Goal: Task Accomplishment & Management: Manage account settings

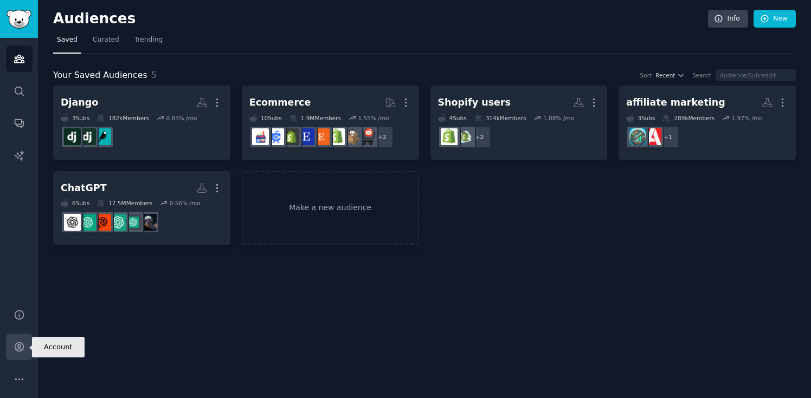
click at [17, 359] on link "Account" at bounding box center [19, 347] width 27 height 27
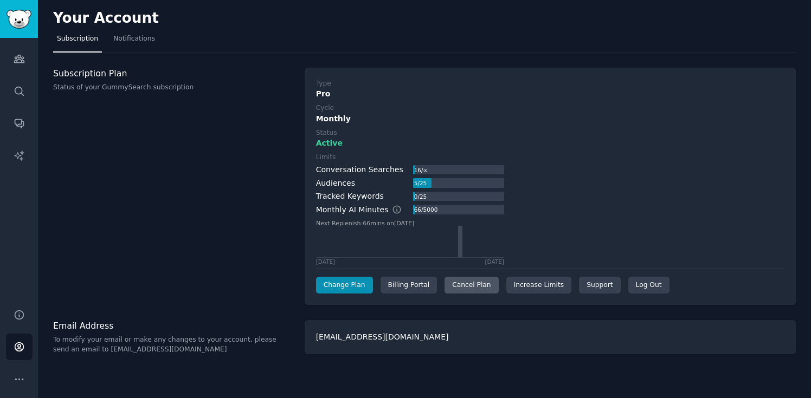
click at [473, 279] on div "Cancel Plan" at bounding box center [471, 285] width 54 height 17
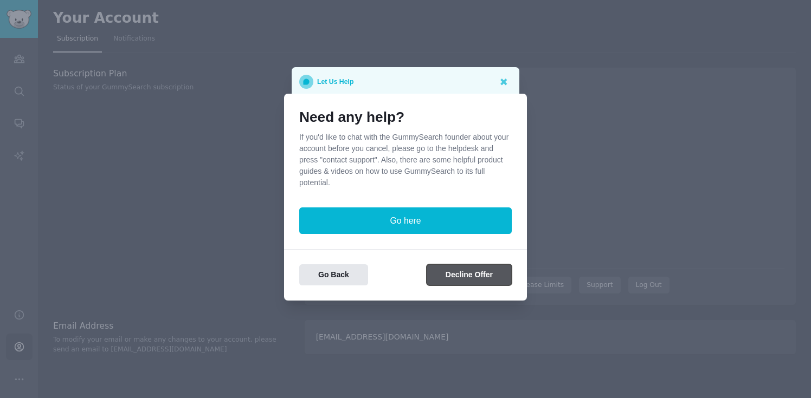
click at [485, 280] on button "Decline Offer" at bounding box center [469, 275] width 85 height 21
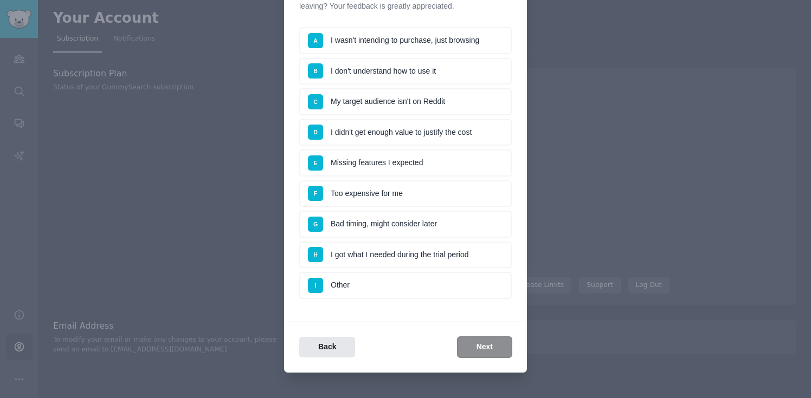
scroll to position [95, 0]
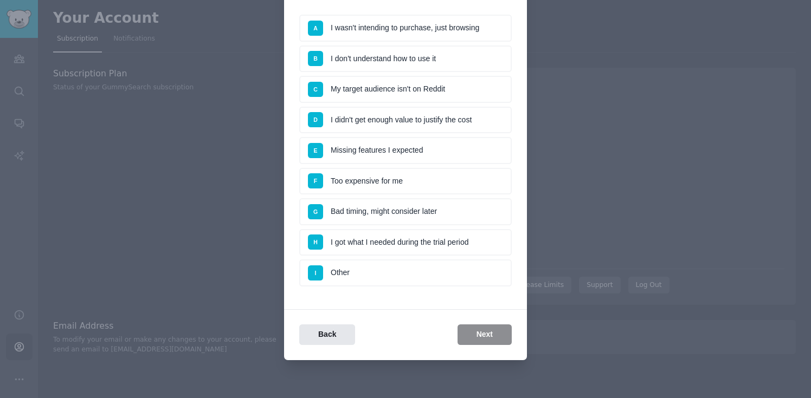
click at [480, 206] on li "G Bad timing, might consider later" at bounding box center [405, 211] width 212 height 27
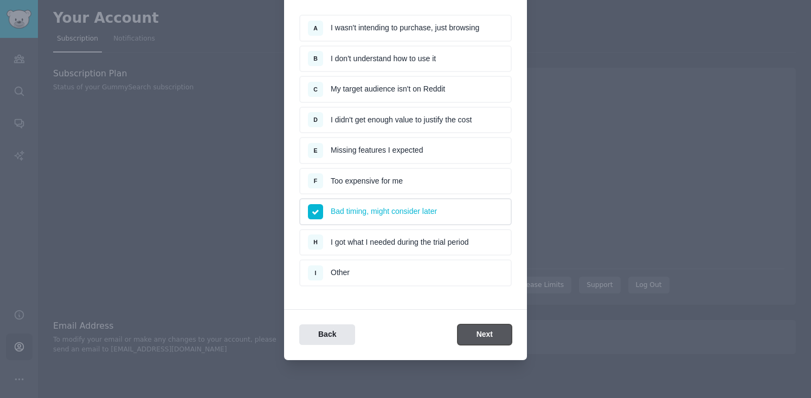
click at [485, 338] on button "Next" at bounding box center [485, 335] width 54 height 21
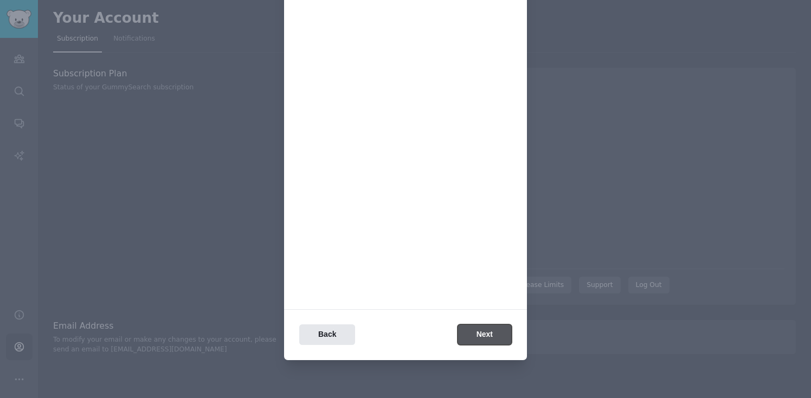
scroll to position [0, 0]
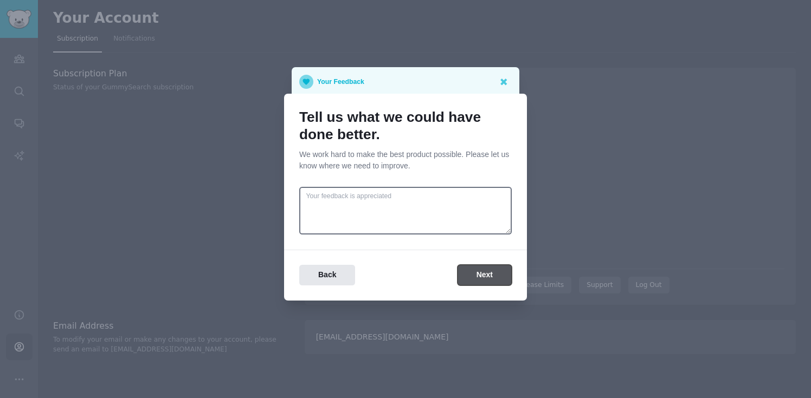
click at [482, 281] on button "Next" at bounding box center [485, 275] width 54 height 21
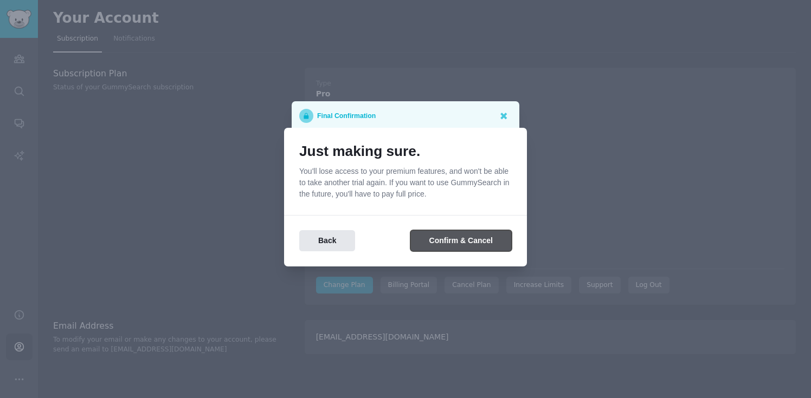
click at [469, 241] on button "Confirm & Cancel" at bounding box center [460, 240] width 101 height 21
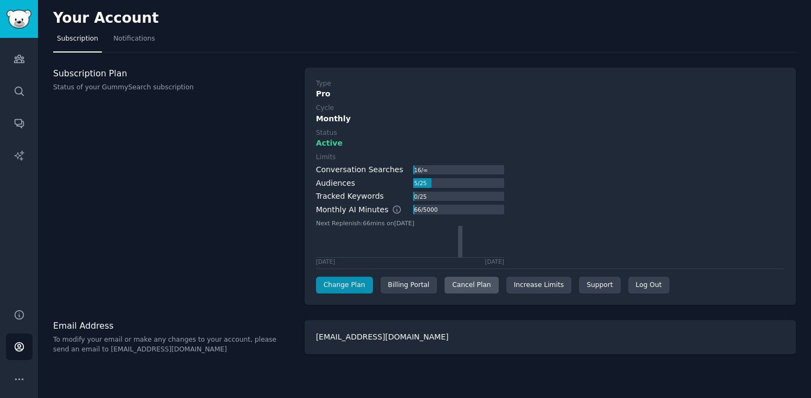
click at [462, 283] on div "Cancel Plan" at bounding box center [471, 285] width 54 height 17
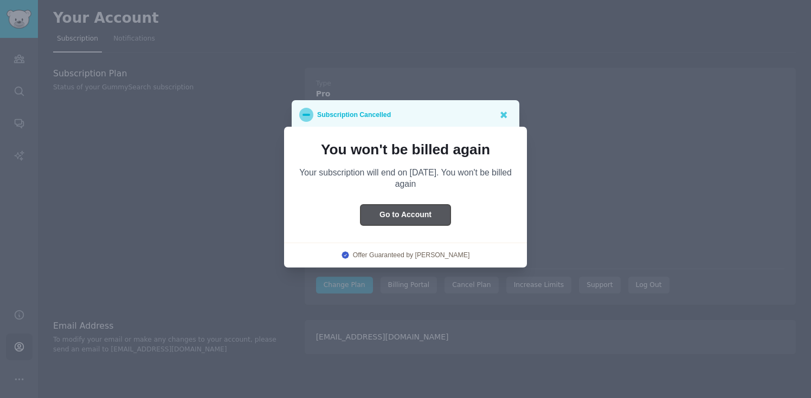
click at [443, 218] on button "Go to Account" at bounding box center [405, 215] width 90 height 21
